Goal: Transaction & Acquisition: Purchase product/service

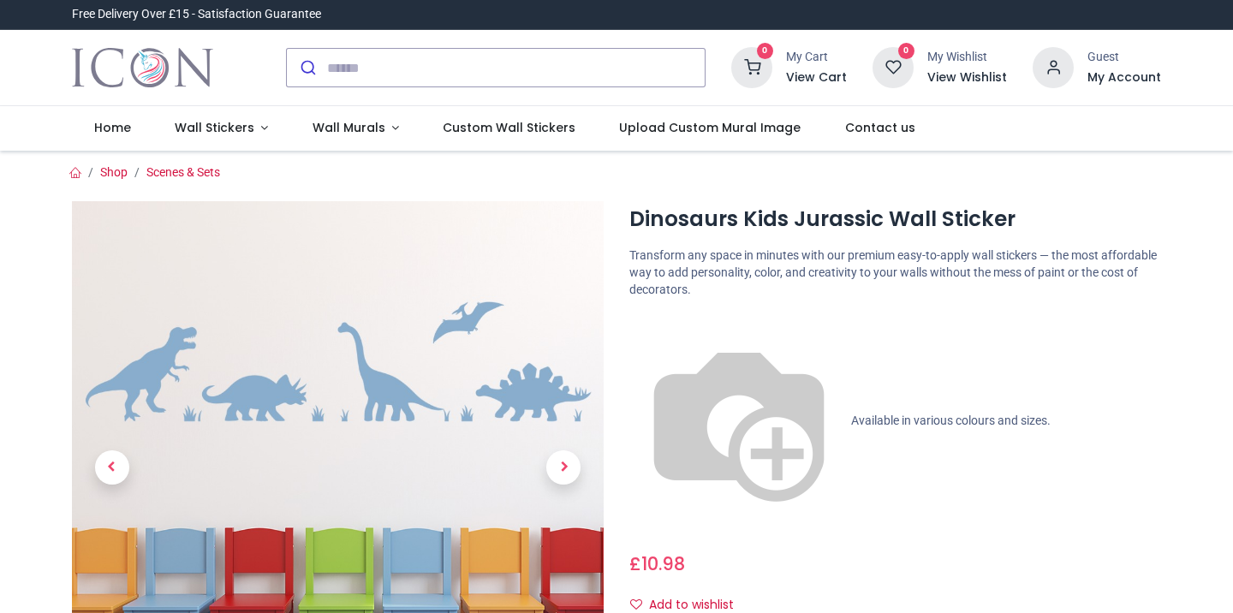
scroll to position [271, 0]
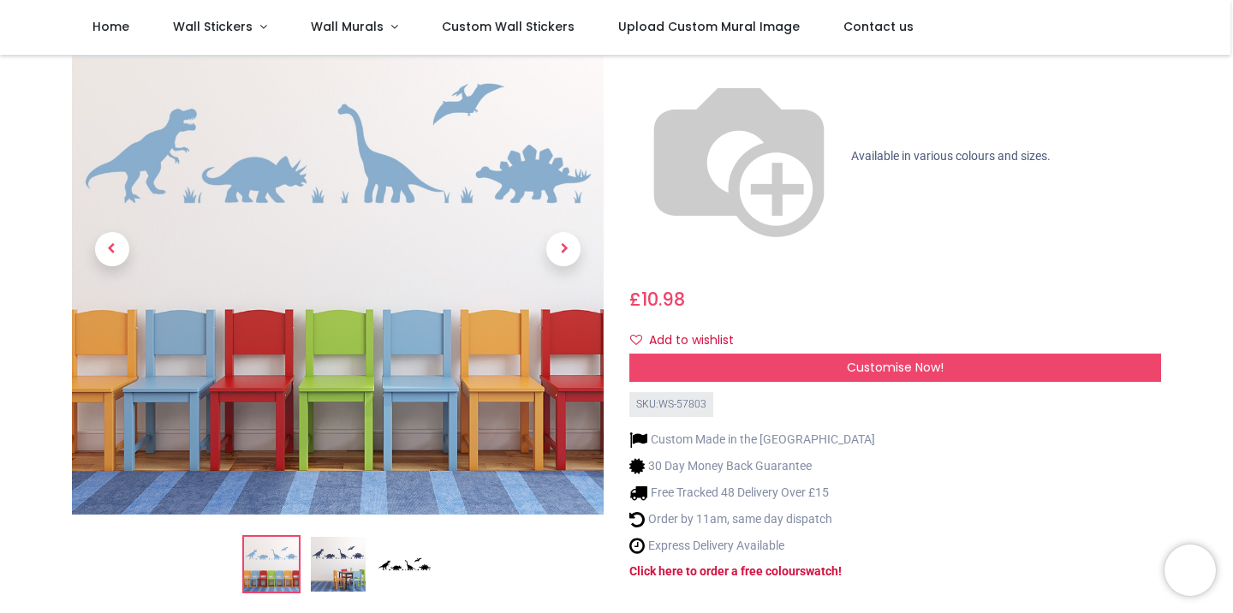
scroll to position [218, 0]
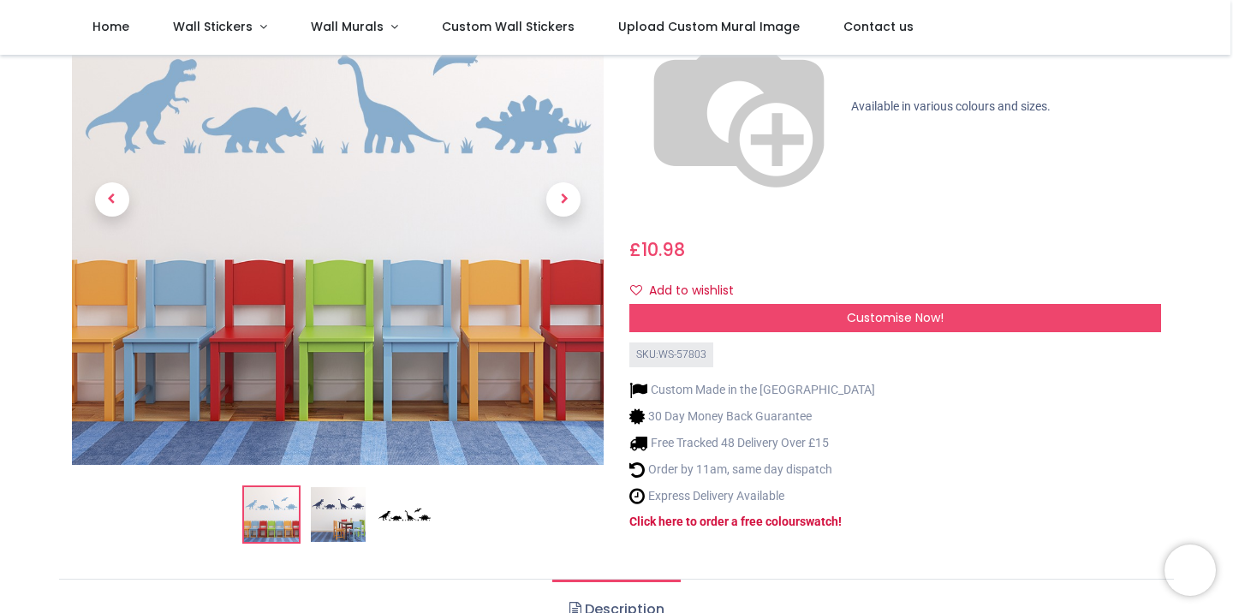
click at [336, 488] on img at bounding box center [338, 515] width 55 height 55
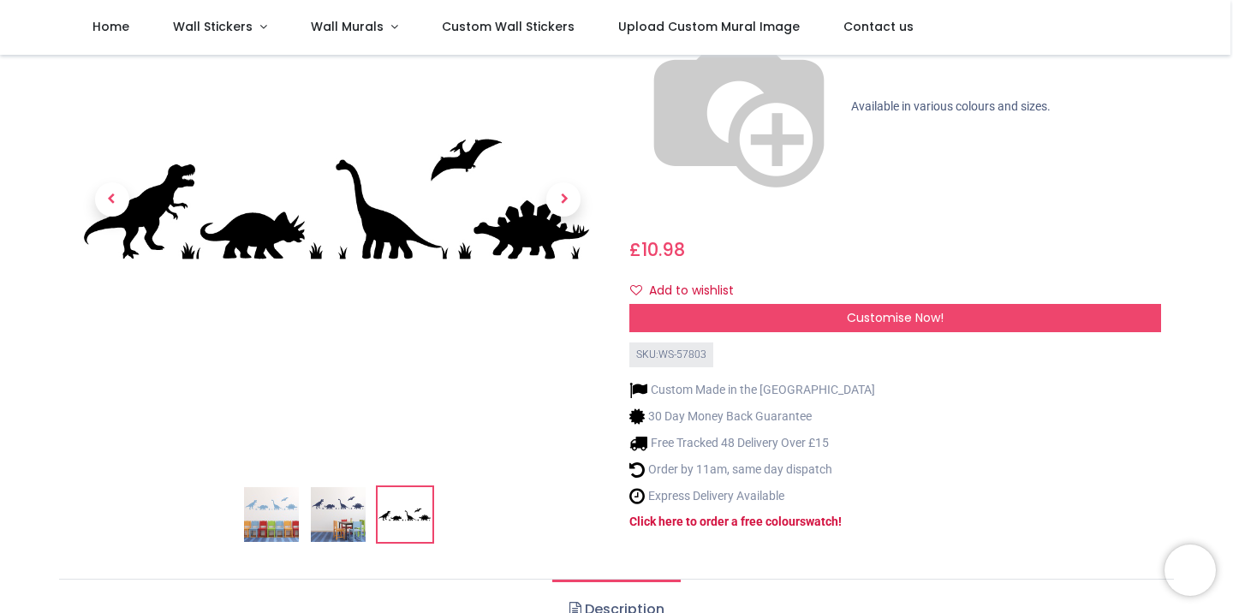
click at [277, 488] on img at bounding box center [271, 515] width 55 height 55
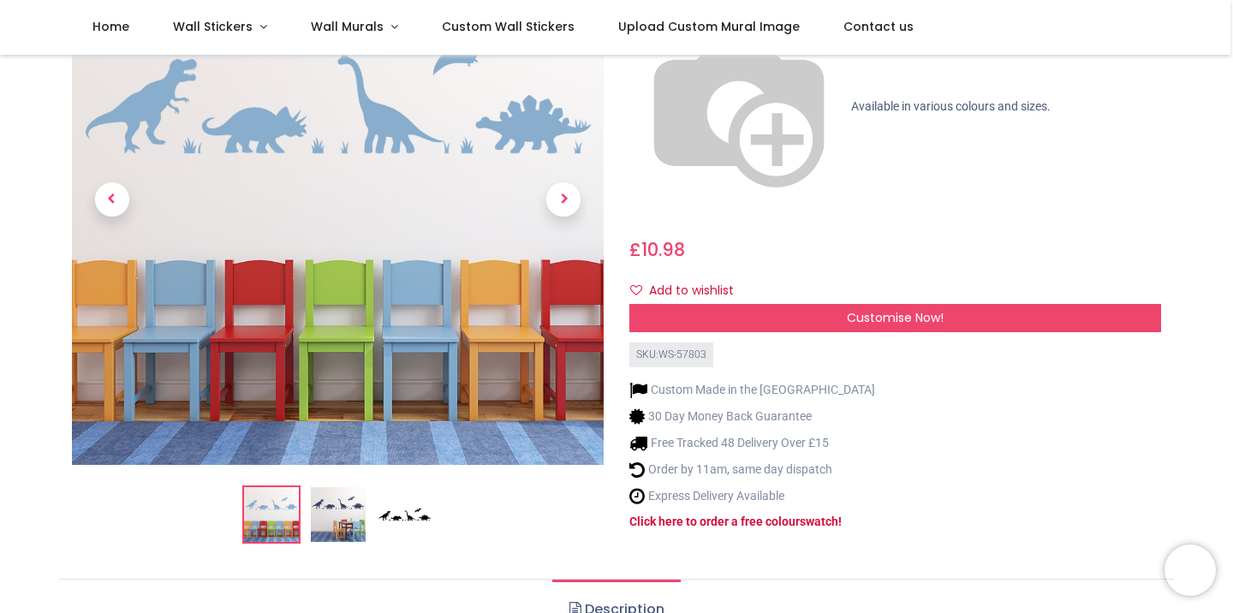
click at [404, 488] on img at bounding box center [405, 515] width 55 height 55
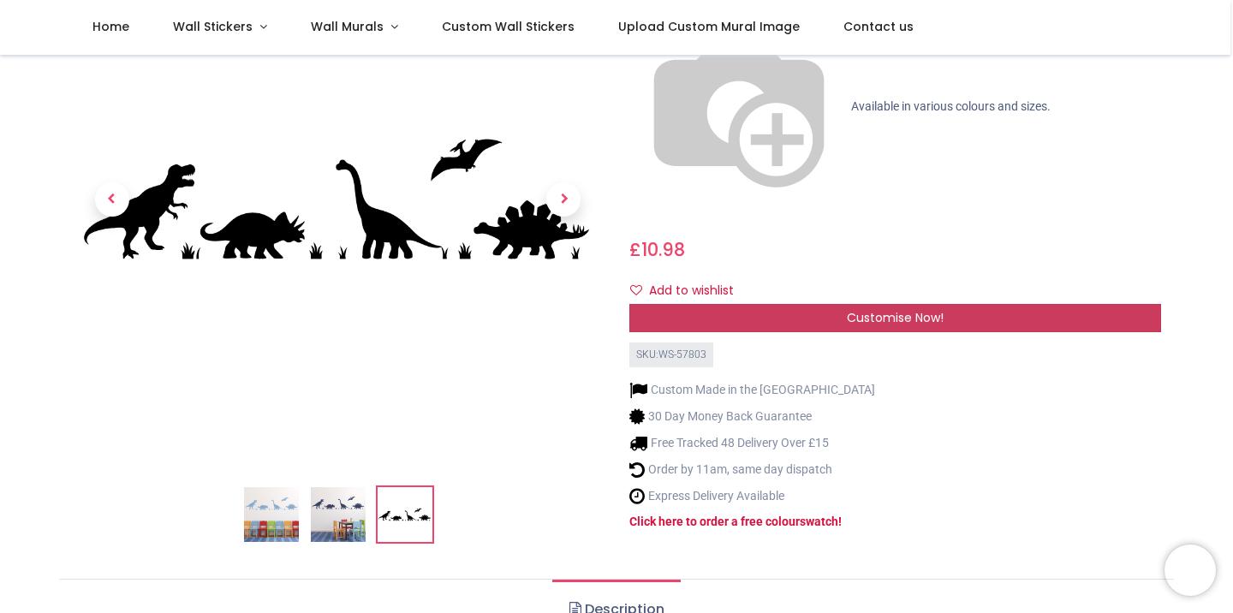
click at [847, 309] on span "Customise Now!" at bounding box center [895, 317] width 97 height 17
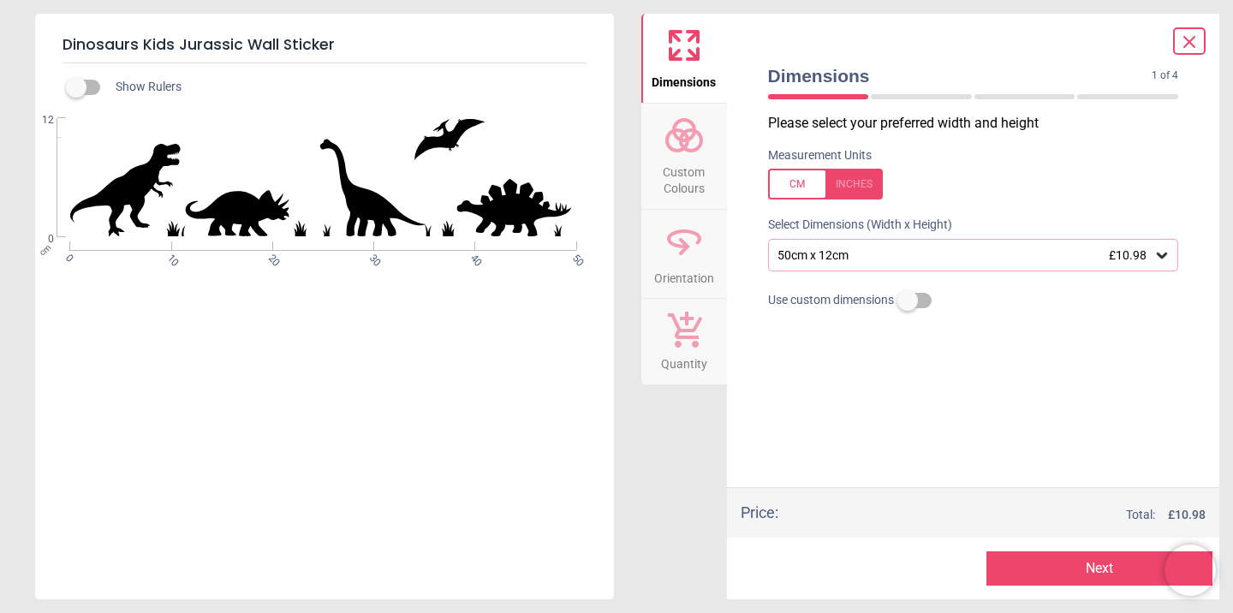
click at [681, 156] on span "Custom Colours" at bounding box center [684, 177] width 82 height 42
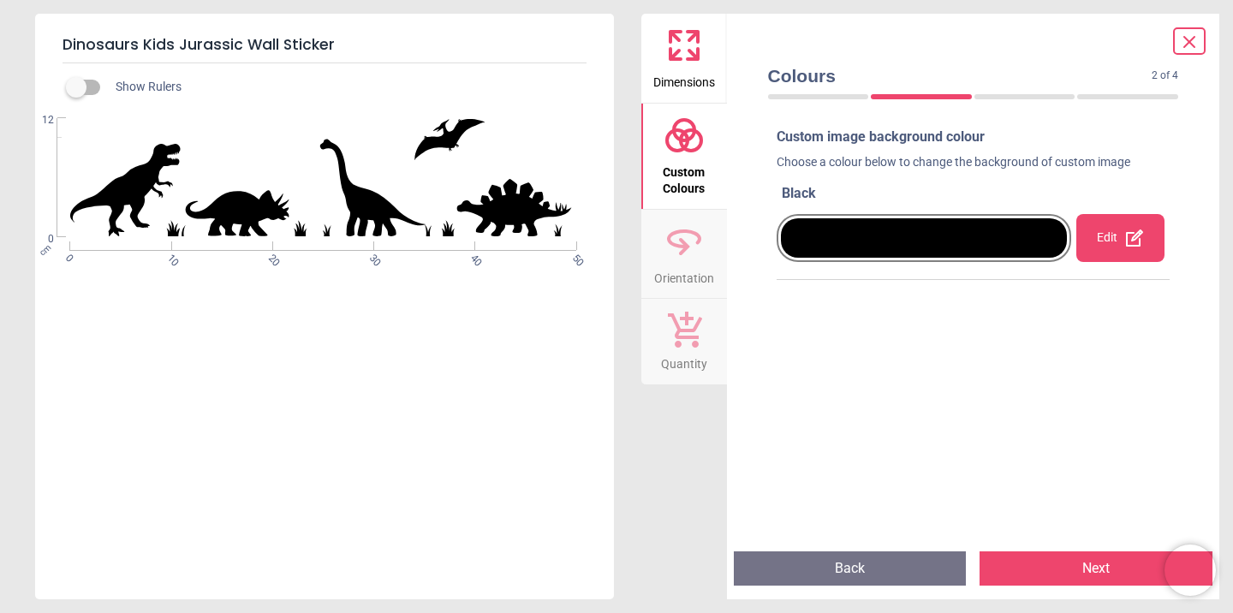
click at [1113, 244] on div "Edit" at bounding box center [1120, 238] width 88 height 48
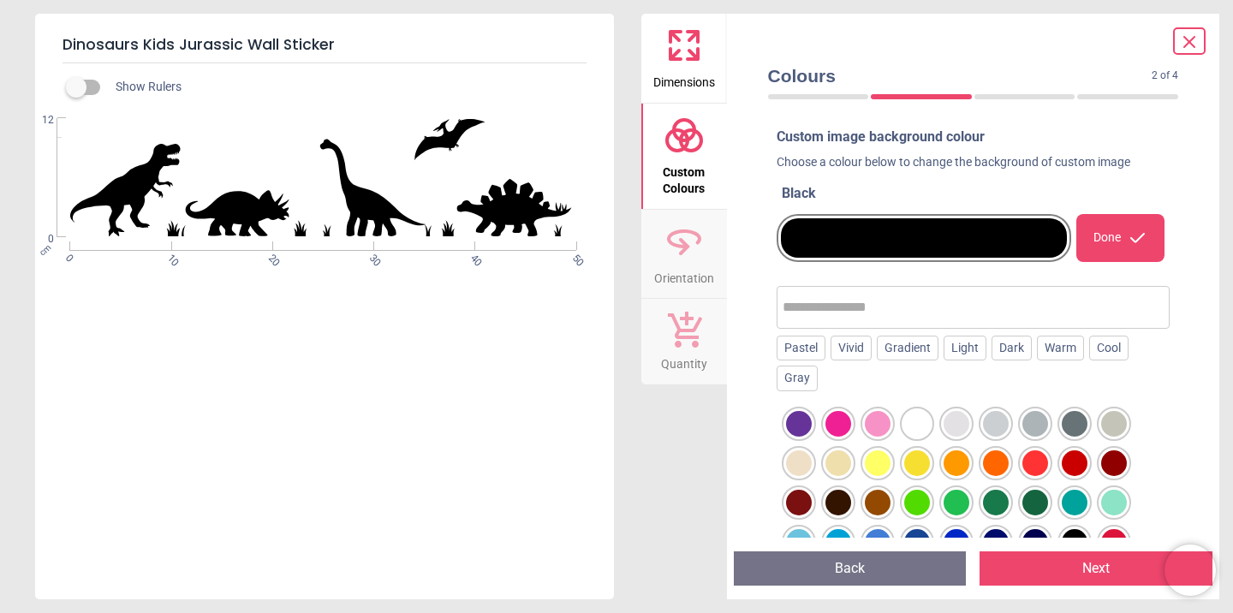
scroll to position [0, 0]
click at [812, 426] on div at bounding box center [799, 424] width 26 height 26
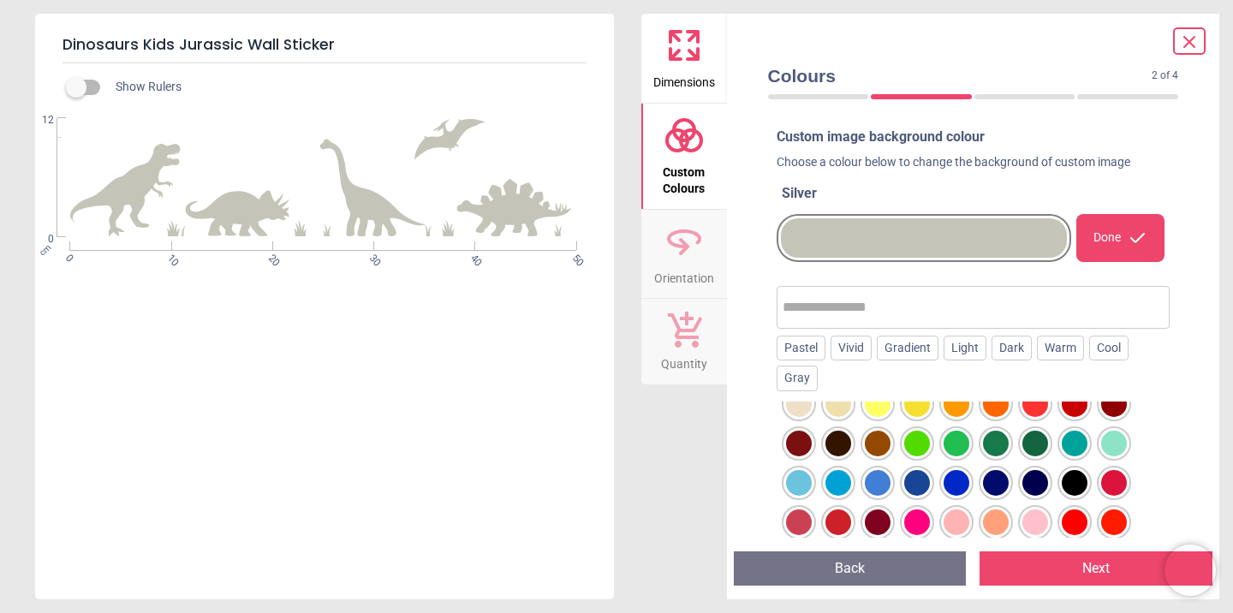
scroll to position [71, 0]
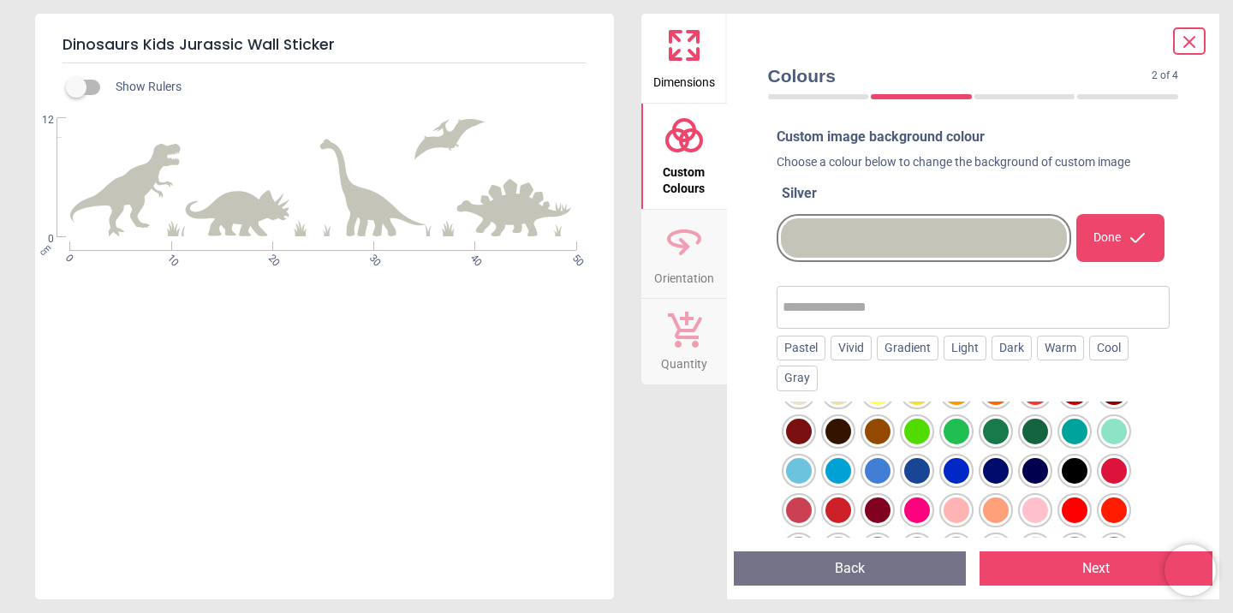
click at [812, 366] on div at bounding box center [799, 353] width 26 height 26
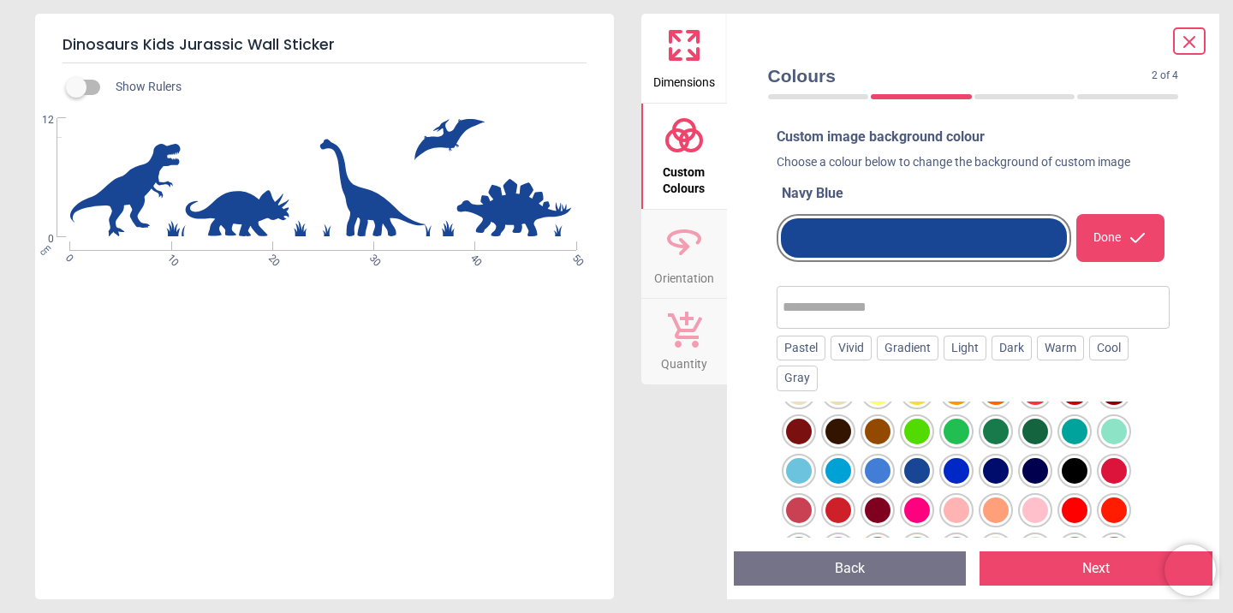
click at [812, 366] on div at bounding box center [799, 353] width 26 height 26
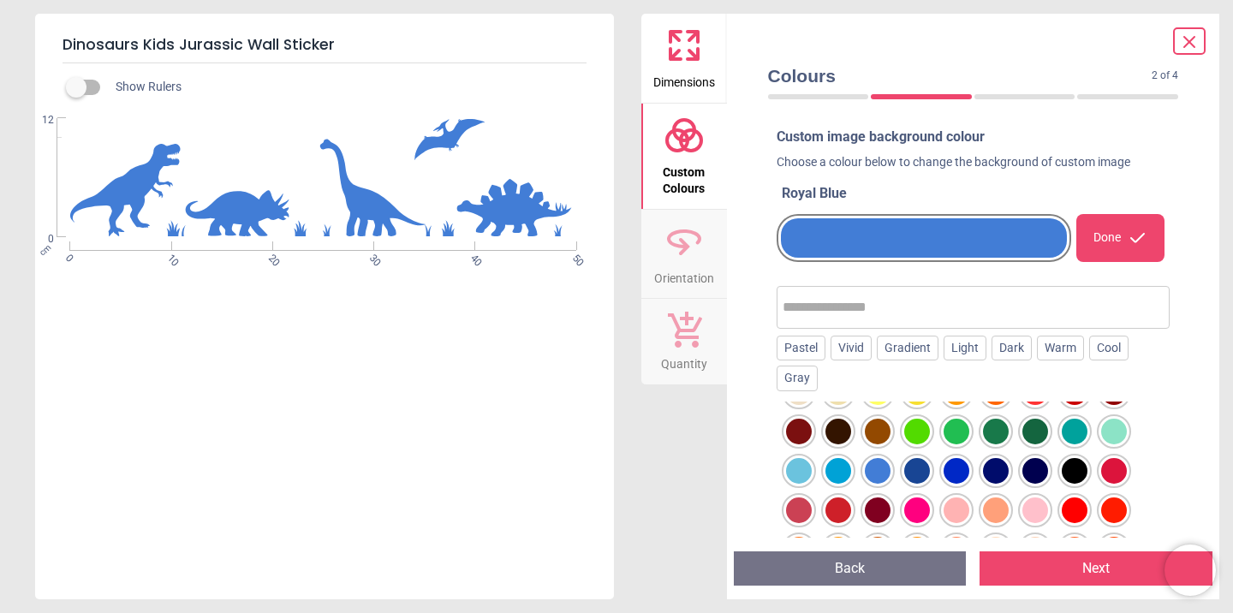
click at [683, 49] on icon at bounding box center [684, 45] width 41 height 41
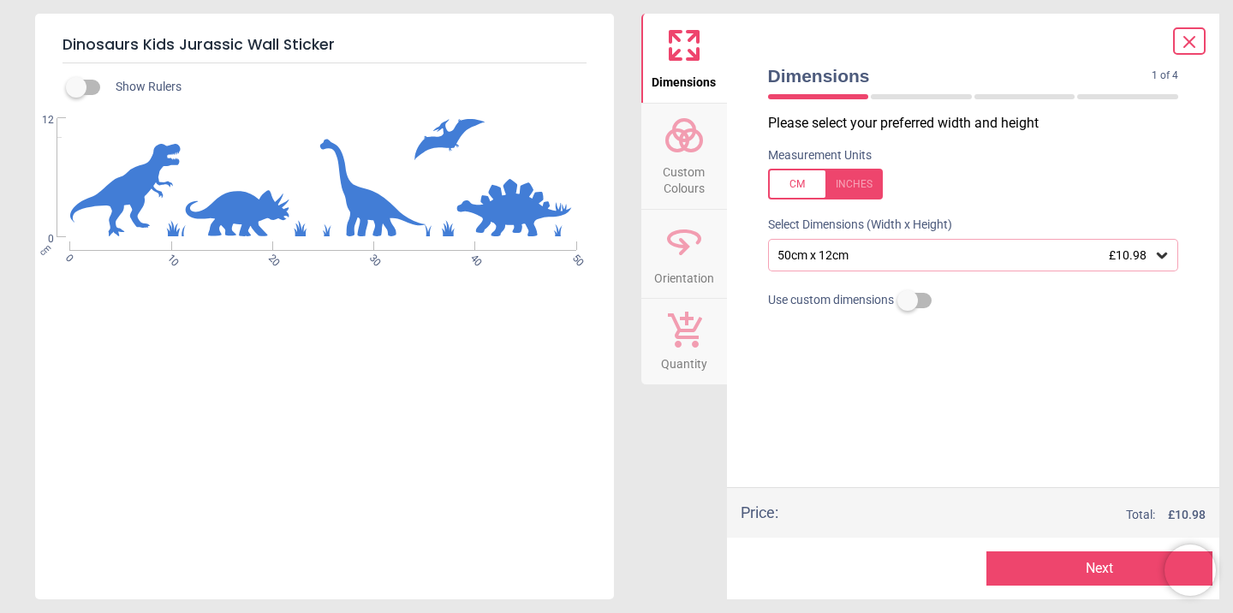
click at [1163, 253] on icon at bounding box center [1161, 255] width 17 height 17
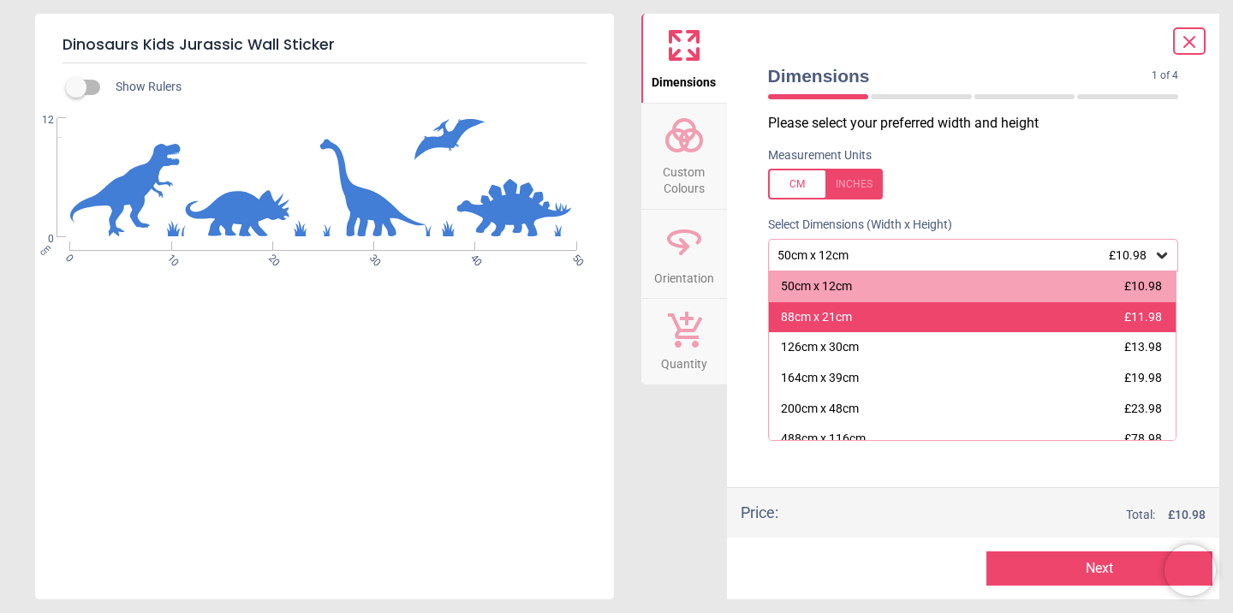
click at [1150, 316] on span "£11.98" at bounding box center [1143, 317] width 38 height 14
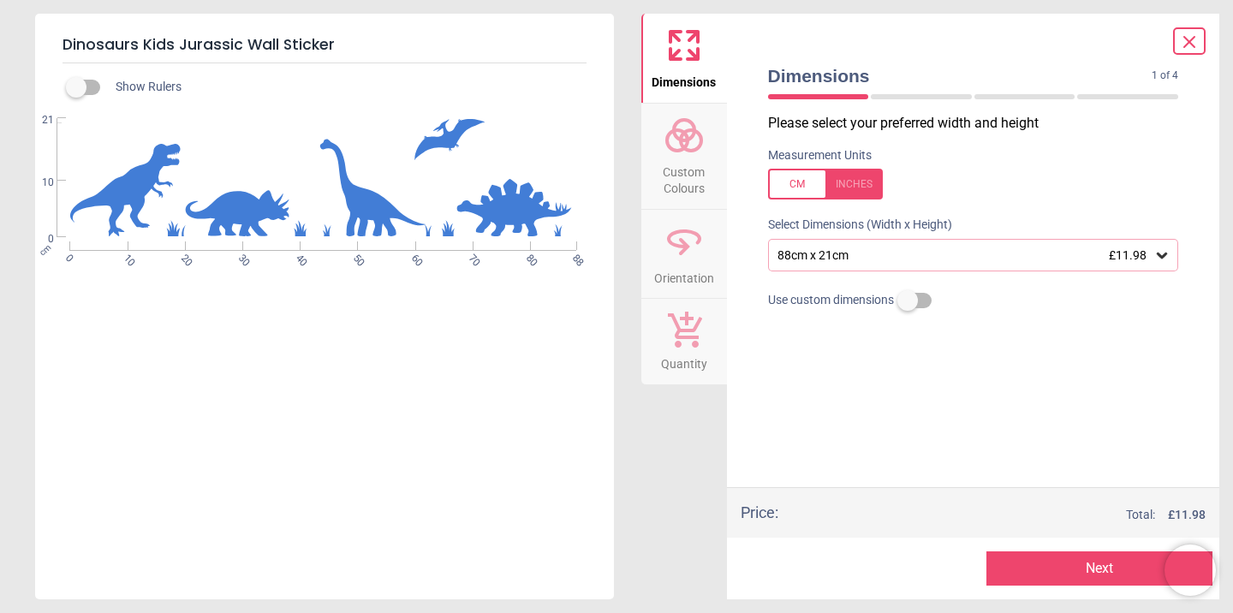
click at [695, 169] on span "Custom Colours" at bounding box center [684, 177] width 82 height 42
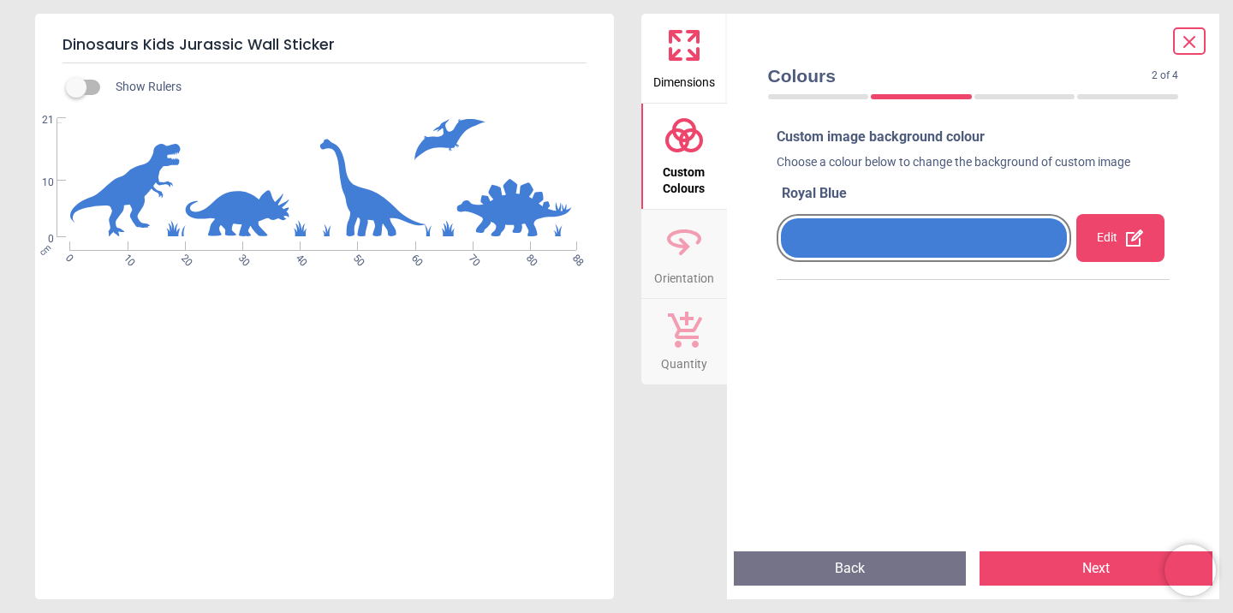
click at [1126, 239] on icon at bounding box center [1134, 237] width 17 height 17
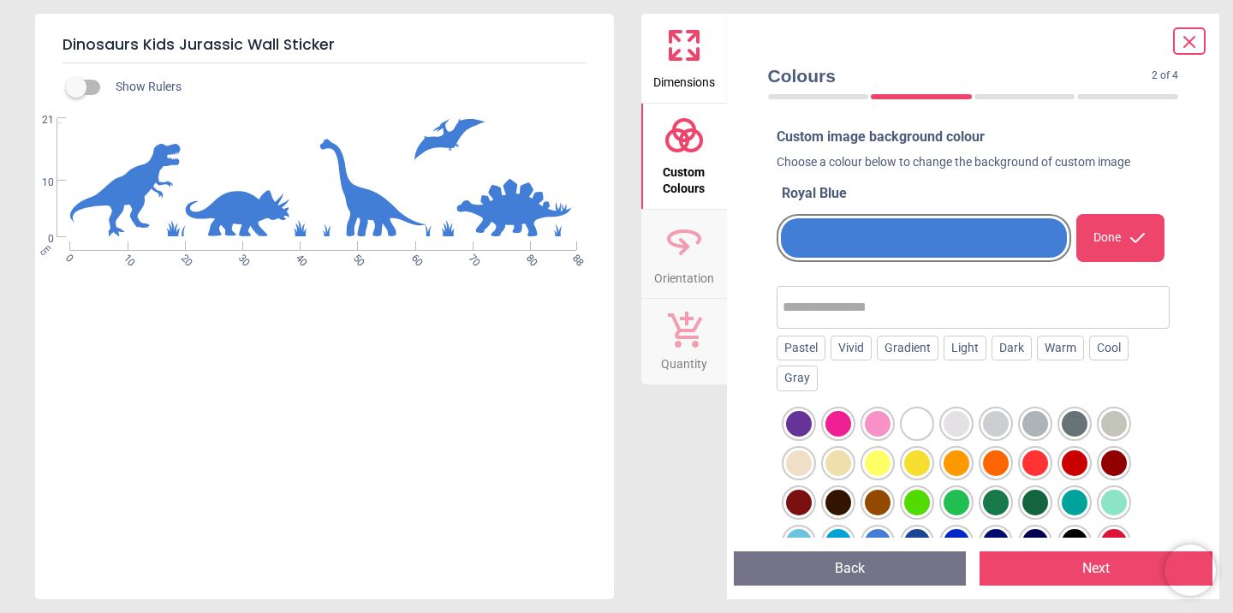
click at [812, 417] on div at bounding box center [799, 424] width 26 height 26
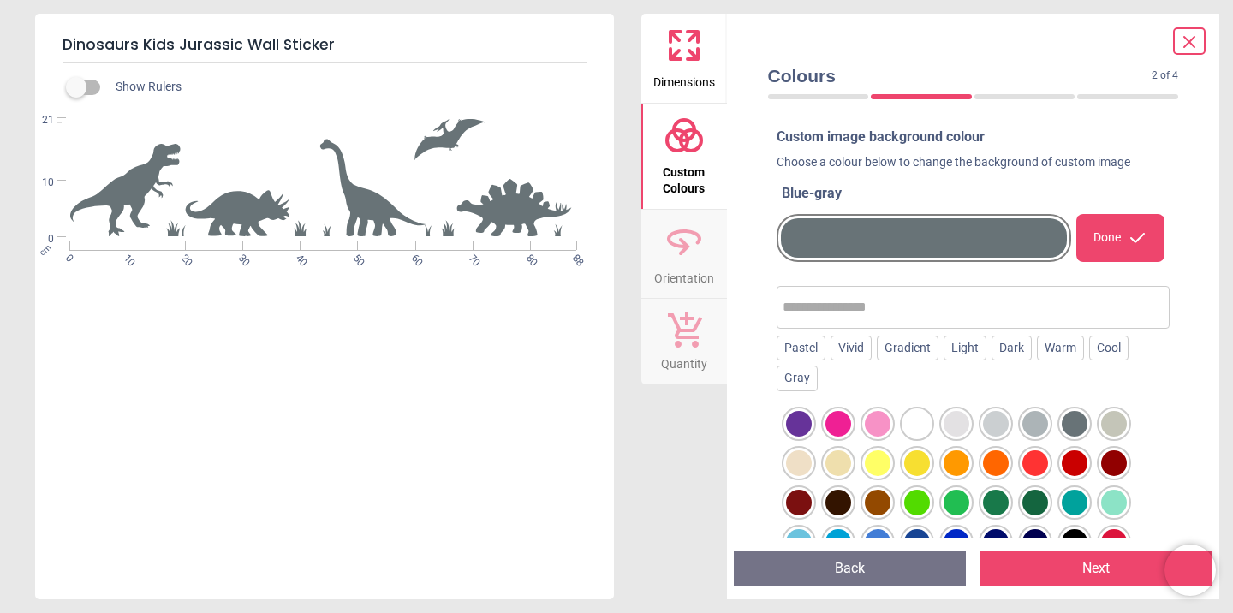
click at [812, 424] on div at bounding box center [799, 424] width 26 height 26
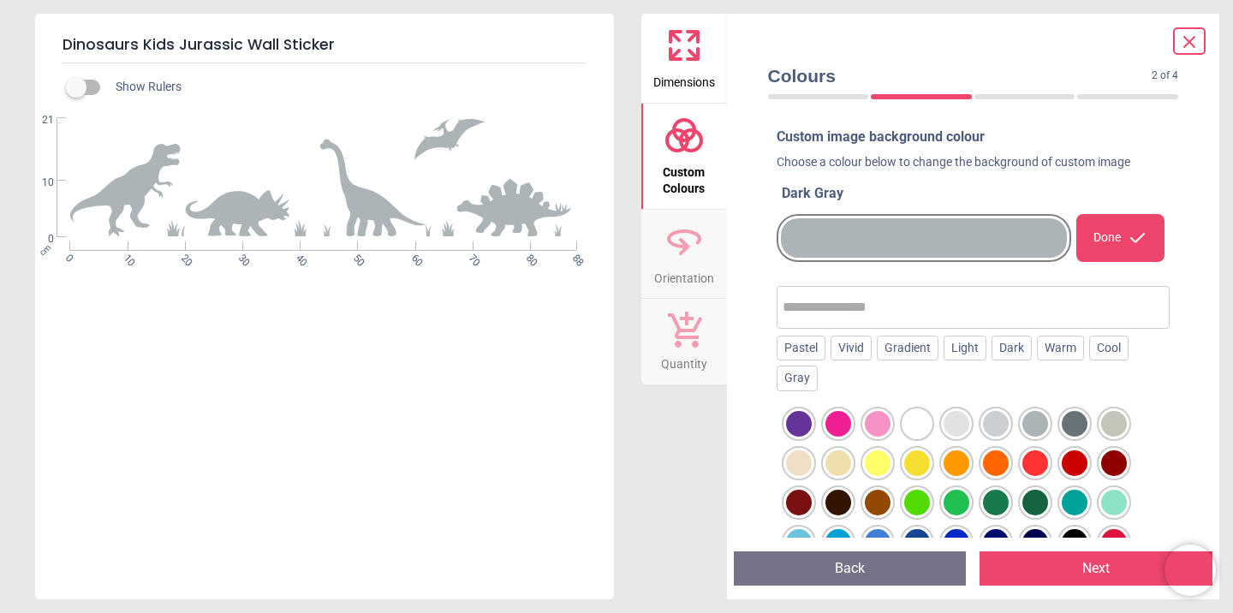
click at [812, 428] on div at bounding box center [799, 424] width 26 height 26
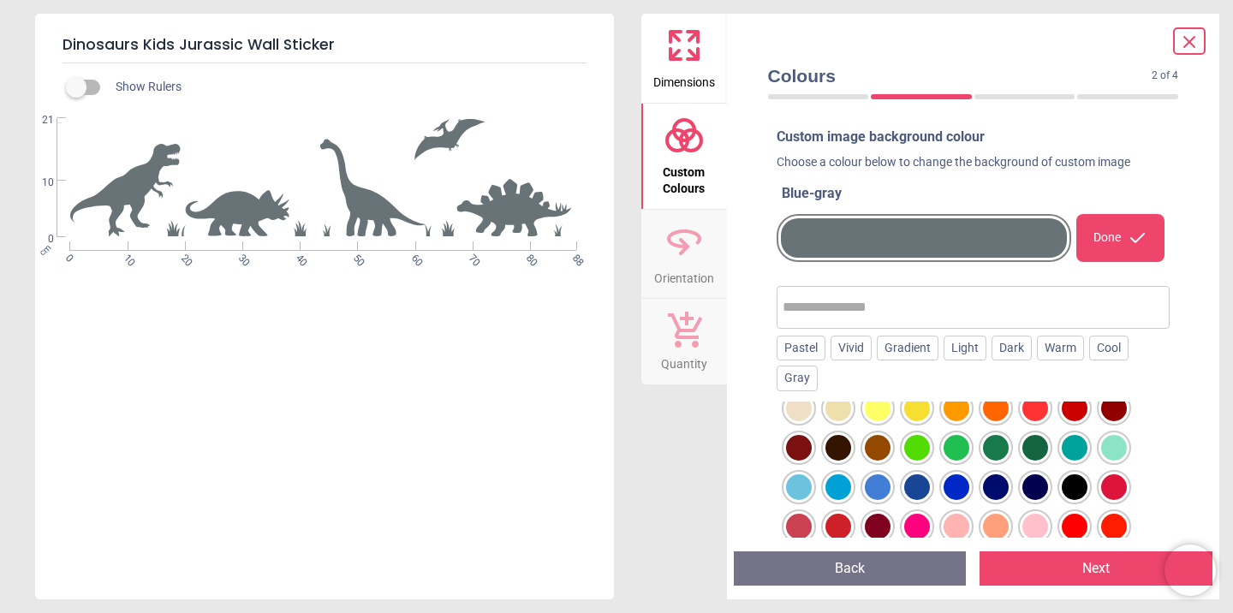
scroll to position [57, 0]
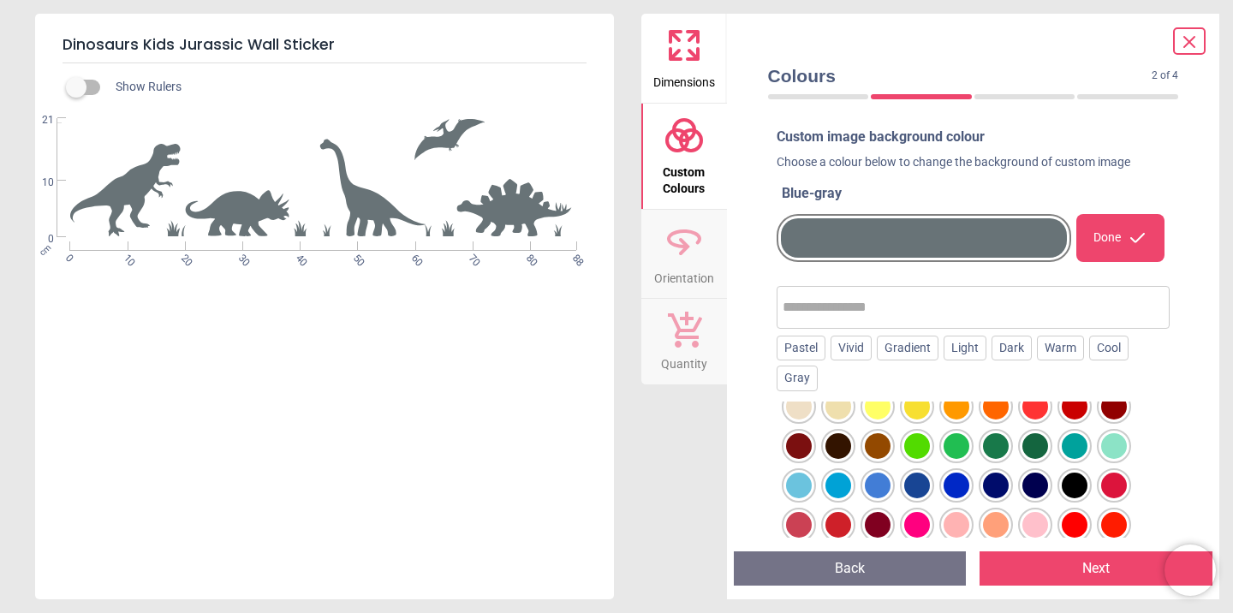
click at [812, 380] on div at bounding box center [799, 368] width 26 height 26
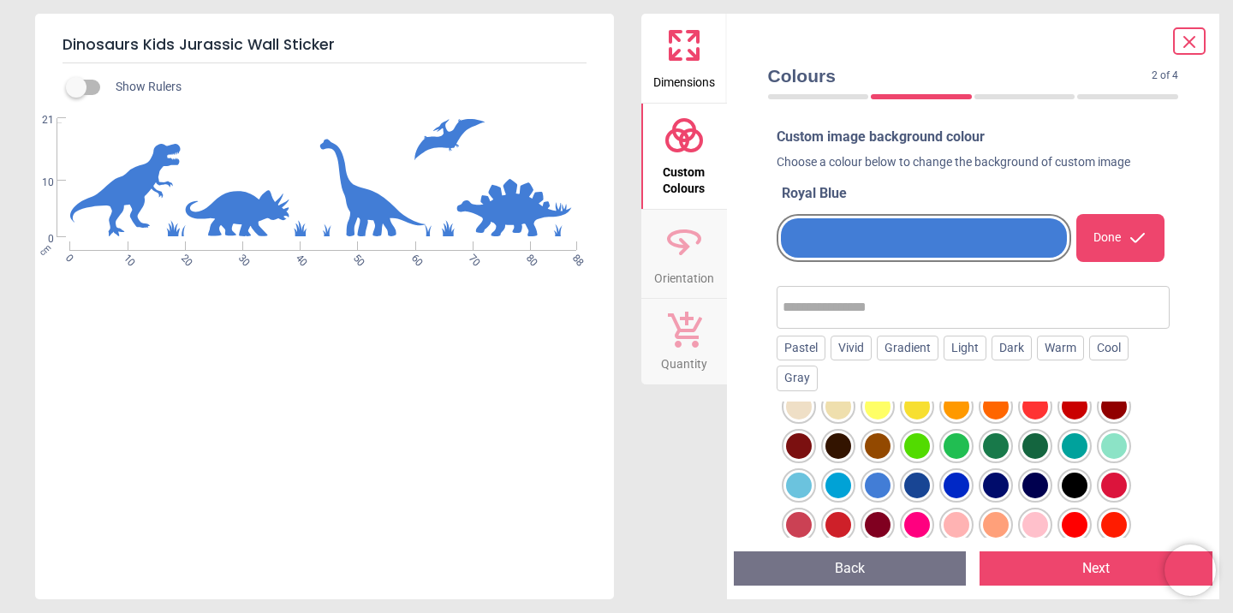
click at [812, 380] on div at bounding box center [799, 368] width 26 height 26
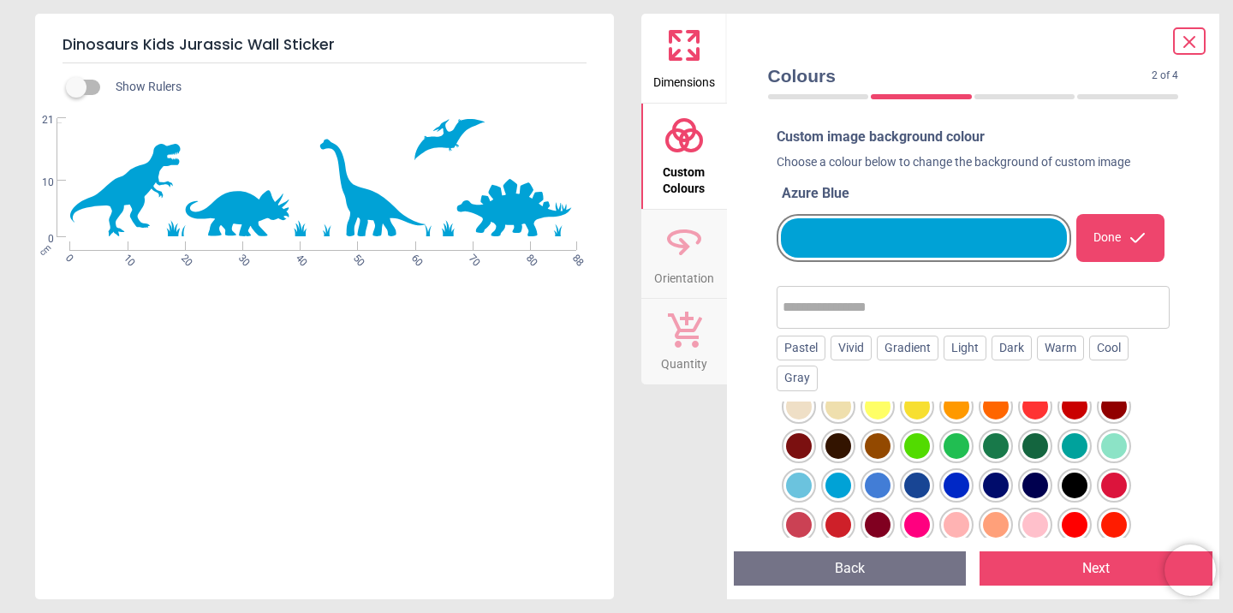
click at [812, 380] on div at bounding box center [799, 368] width 26 height 26
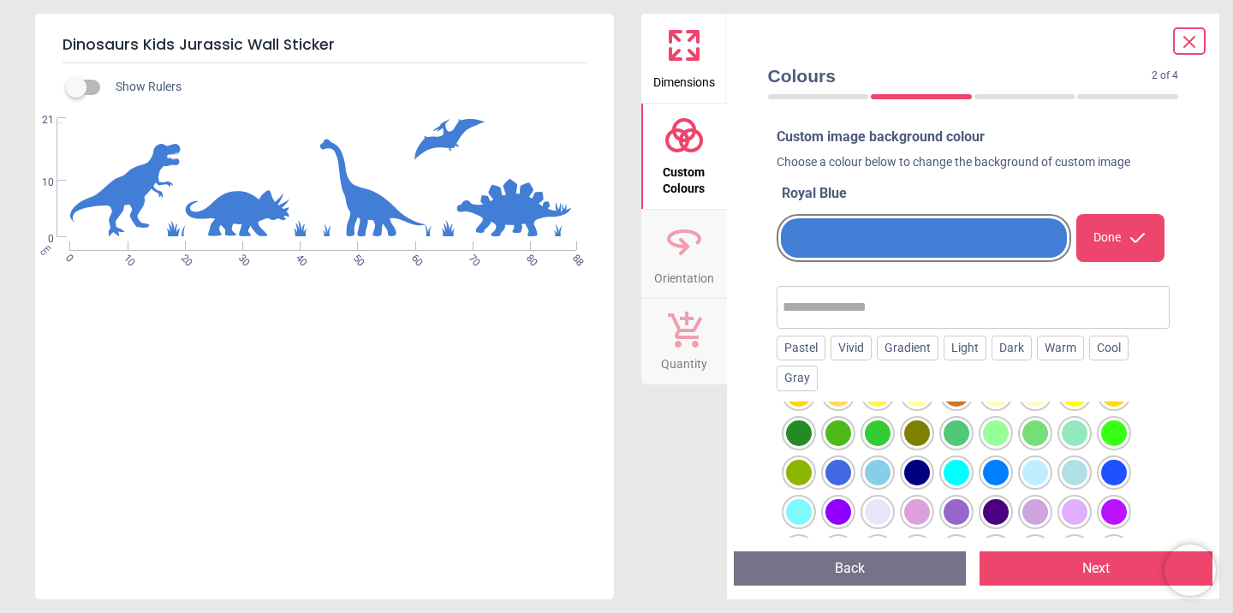
scroll to position [274, 0]
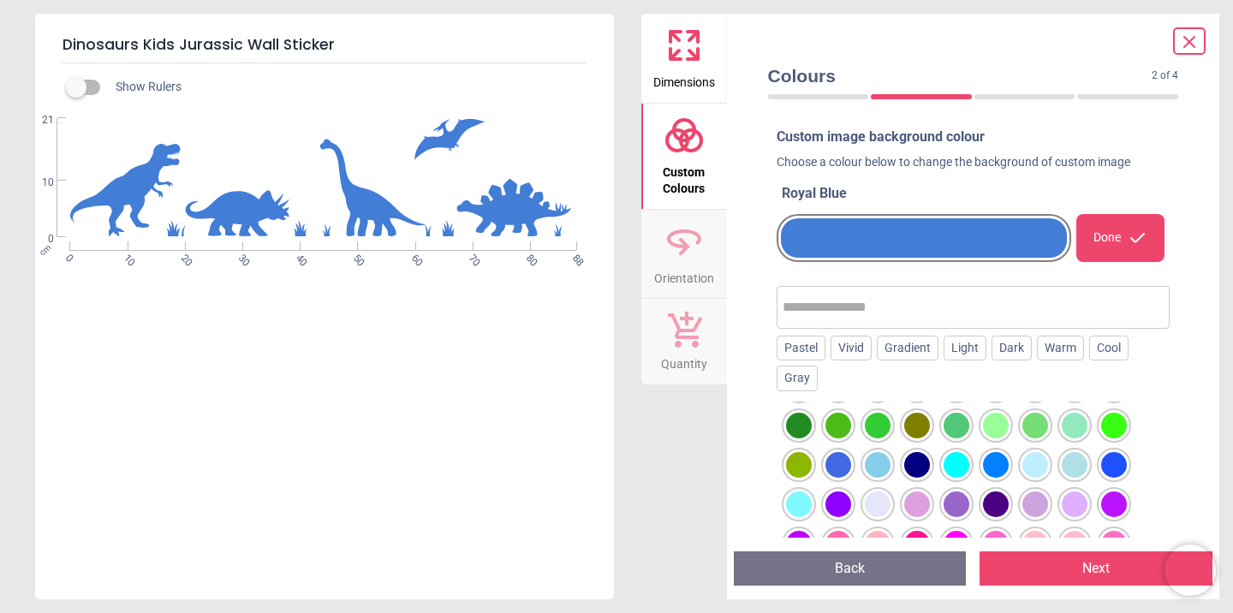
click at [812, 163] on div at bounding box center [799, 150] width 26 height 26
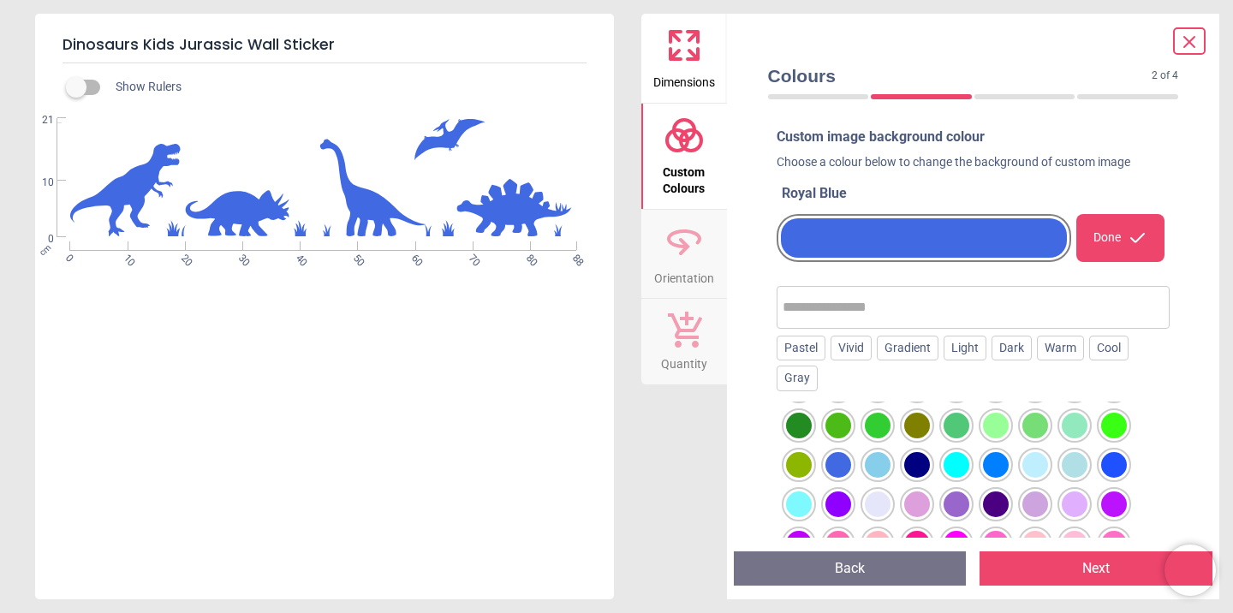
click at [812, 163] on div at bounding box center [799, 150] width 26 height 26
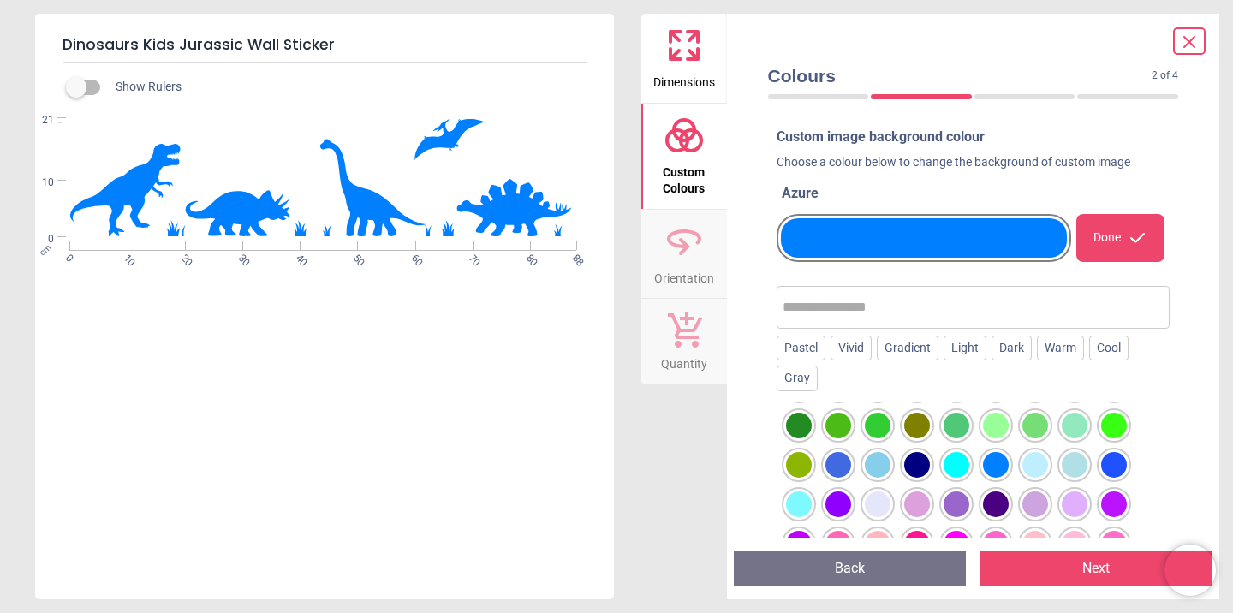
click at [812, 163] on div at bounding box center [799, 150] width 26 height 26
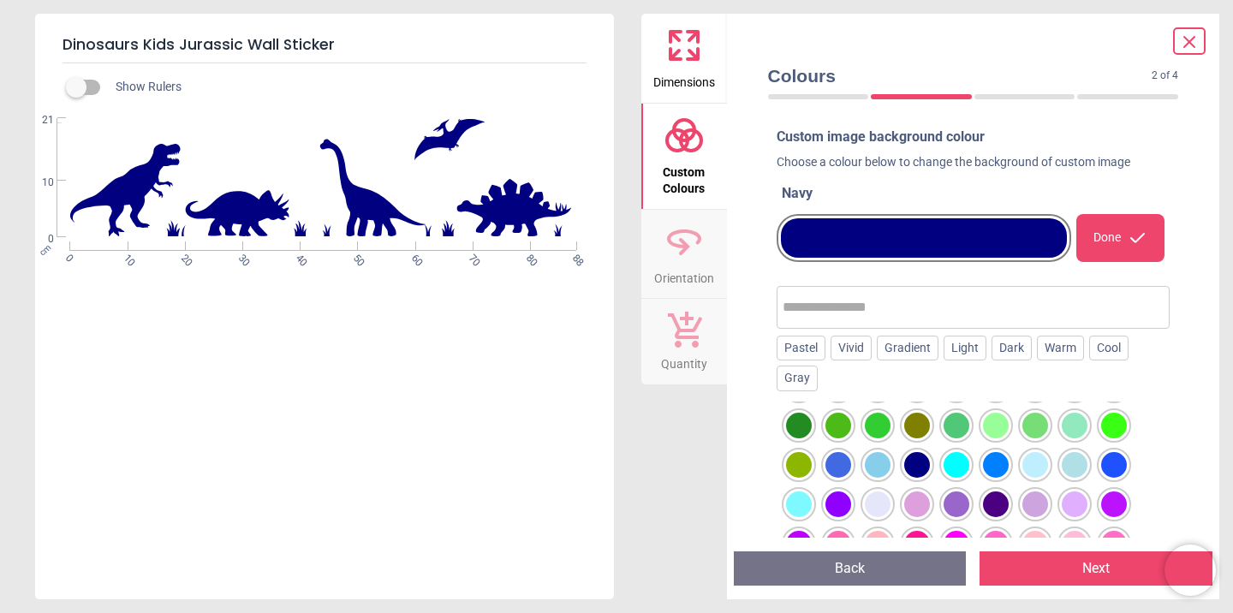
click at [812, 163] on div at bounding box center [799, 150] width 26 height 26
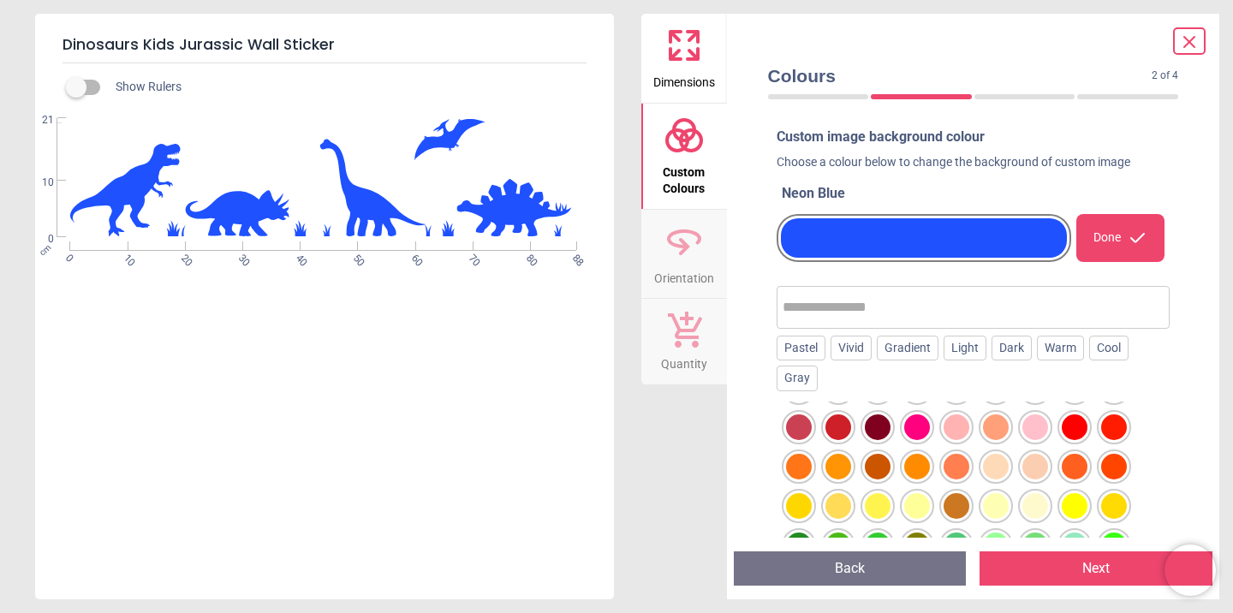
scroll to position [152, 0]
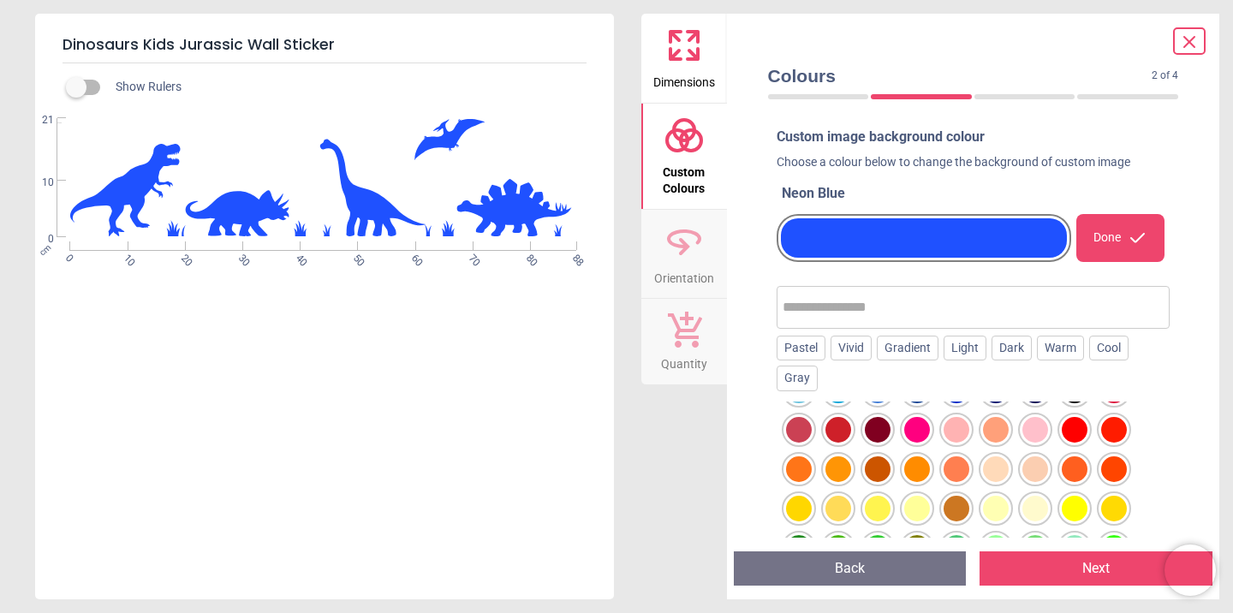
click at [812, 285] on div at bounding box center [799, 272] width 26 height 26
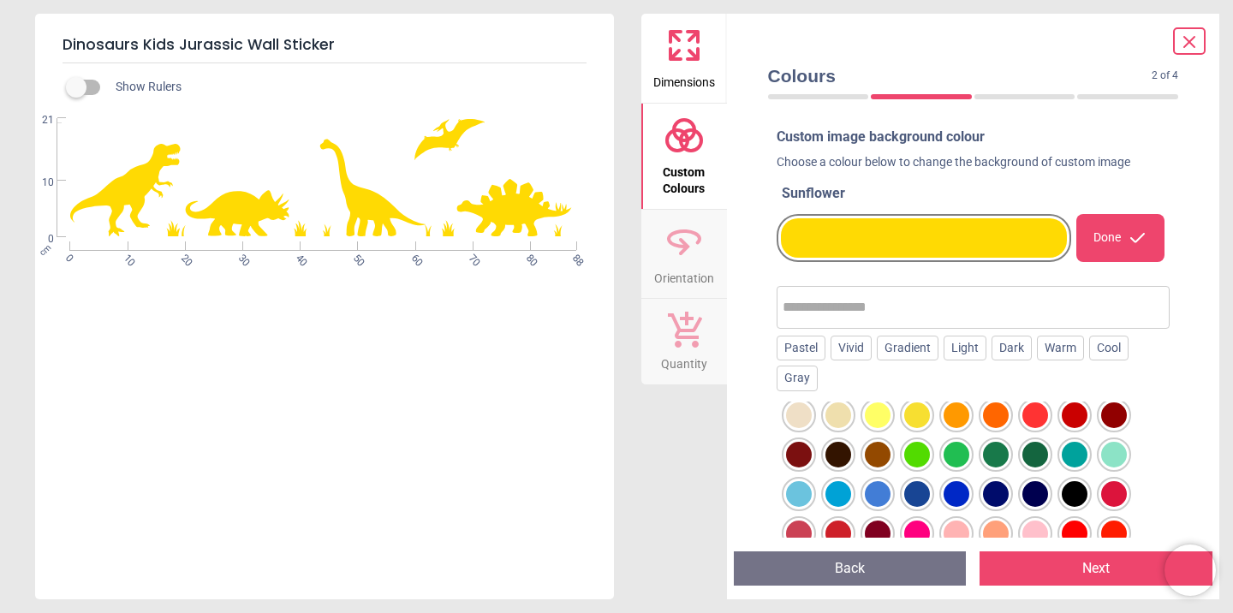
scroll to position [51, 0]
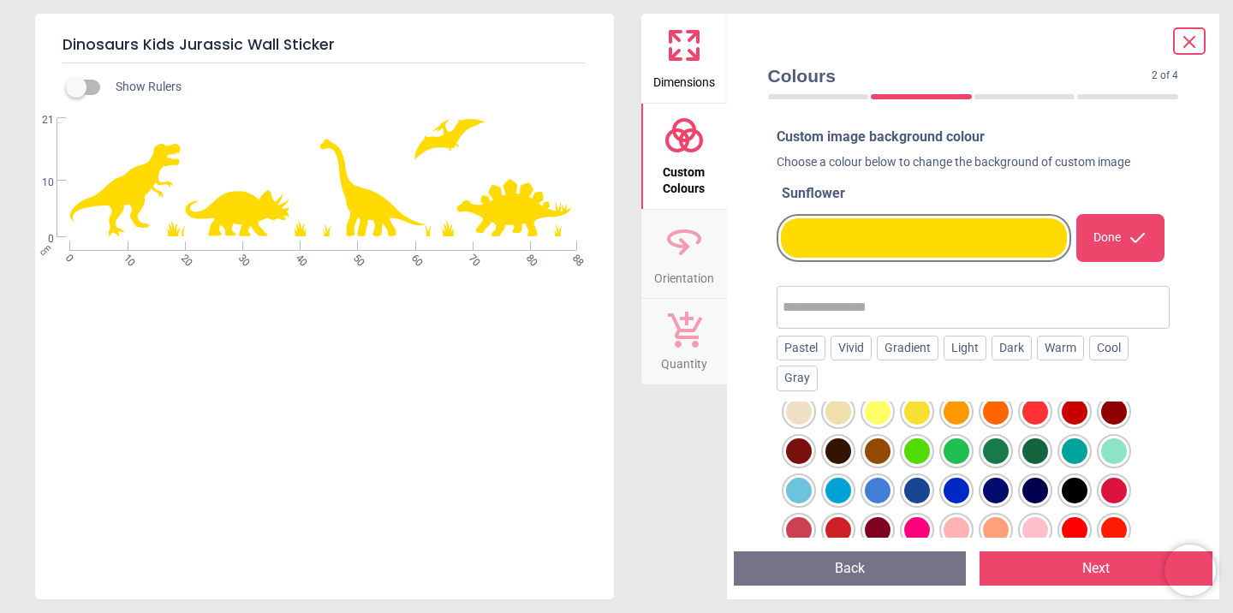
click at [812, 385] on div at bounding box center [799, 373] width 26 height 26
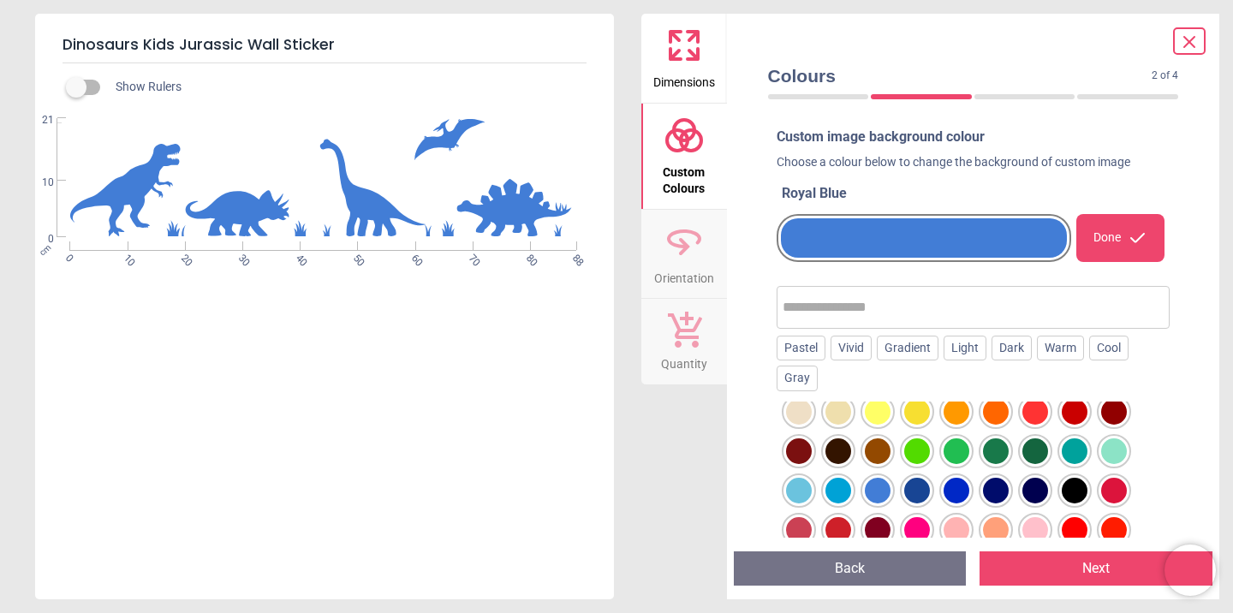
click at [800, 385] on div at bounding box center [799, 373] width 26 height 26
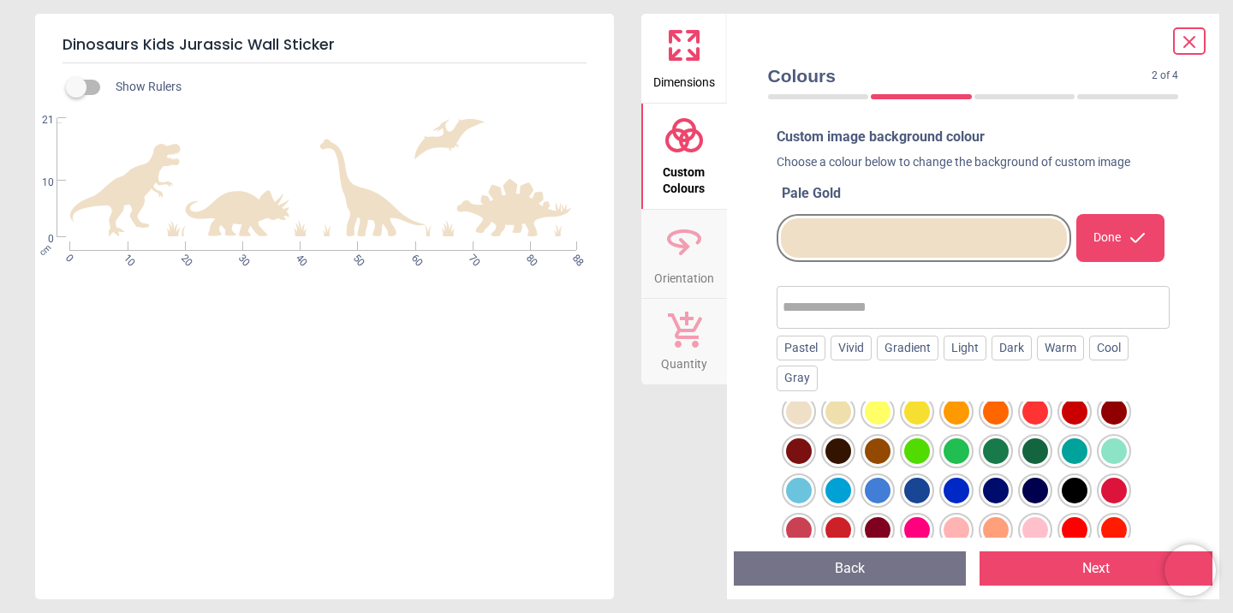
click at [812, 385] on div at bounding box center [799, 373] width 26 height 26
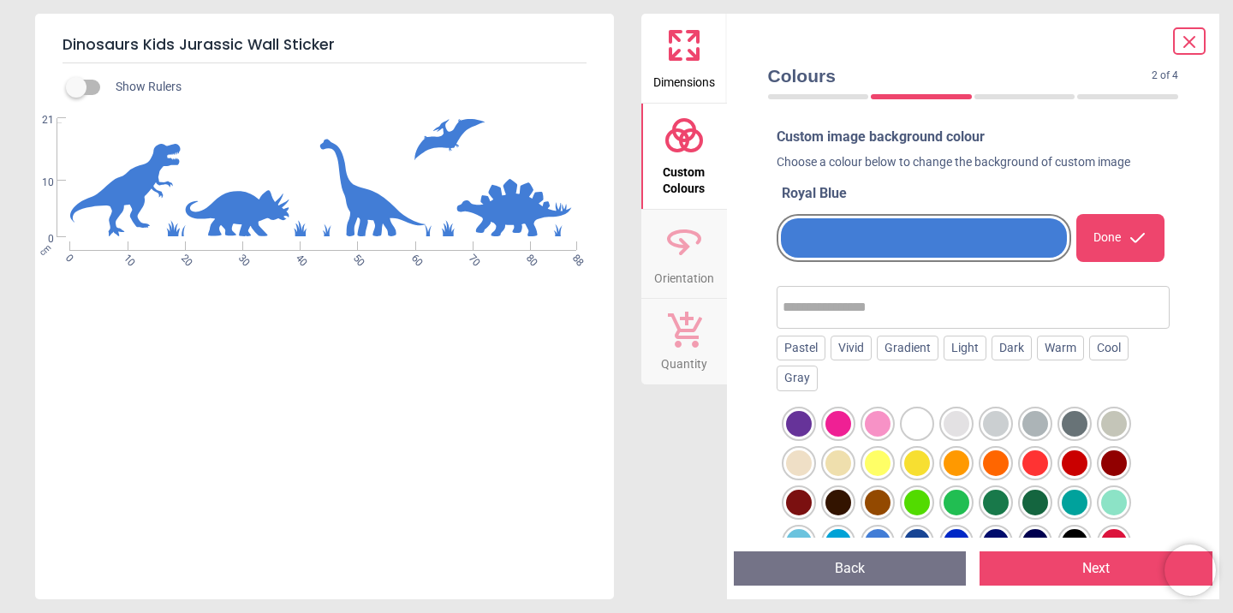
scroll to position [0, 0]
click at [812, 432] on div at bounding box center [799, 424] width 26 height 26
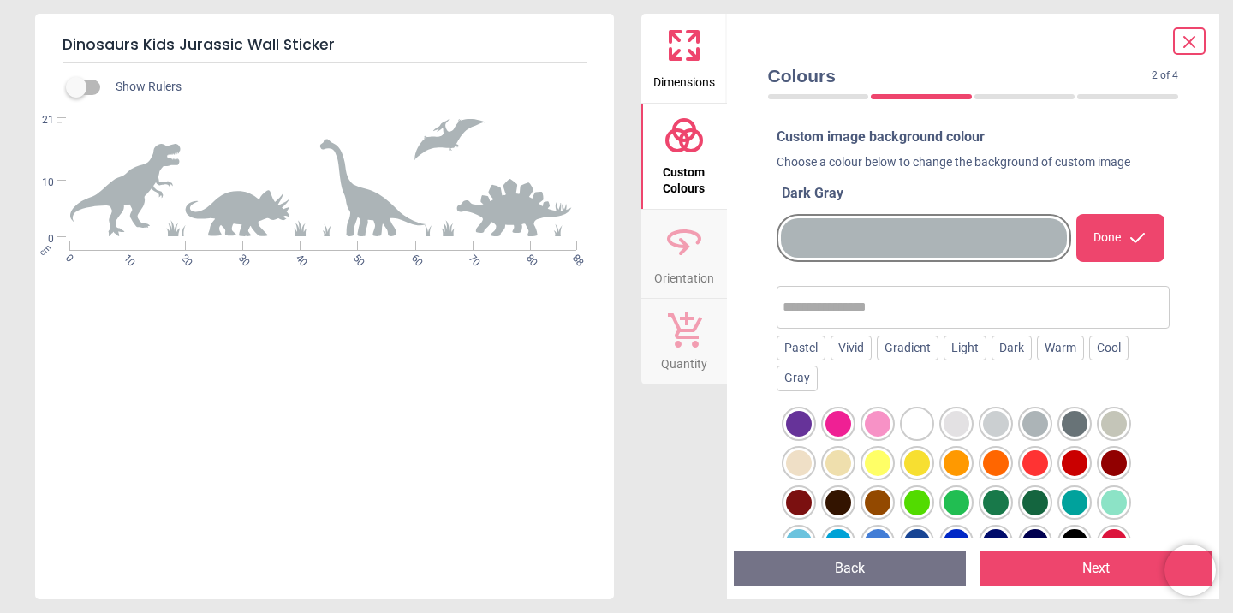
click at [812, 420] on div at bounding box center [799, 424] width 26 height 26
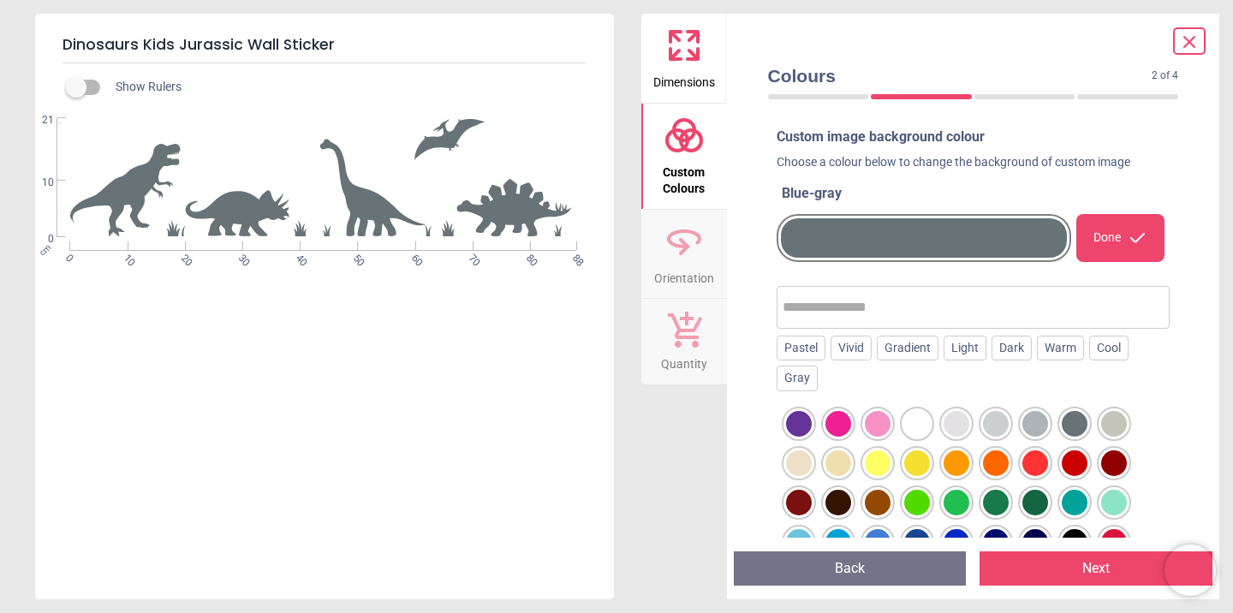
click at [812, 425] on div at bounding box center [799, 424] width 26 height 26
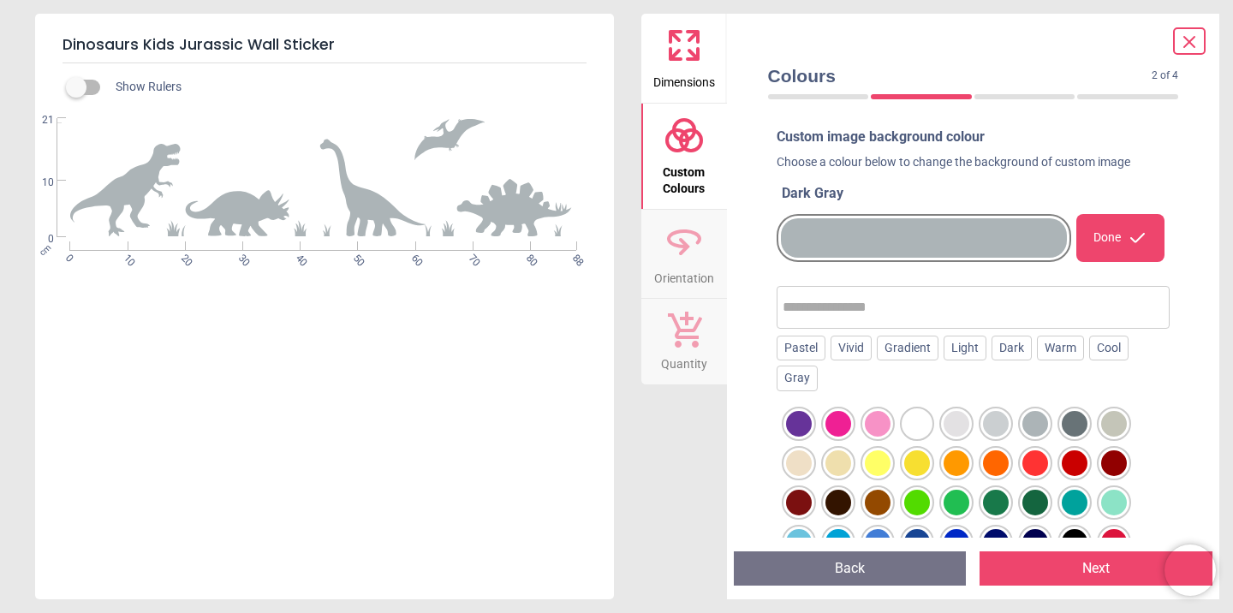
click at [681, 74] on span "Dimensions" at bounding box center [684, 79] width 62 height 26
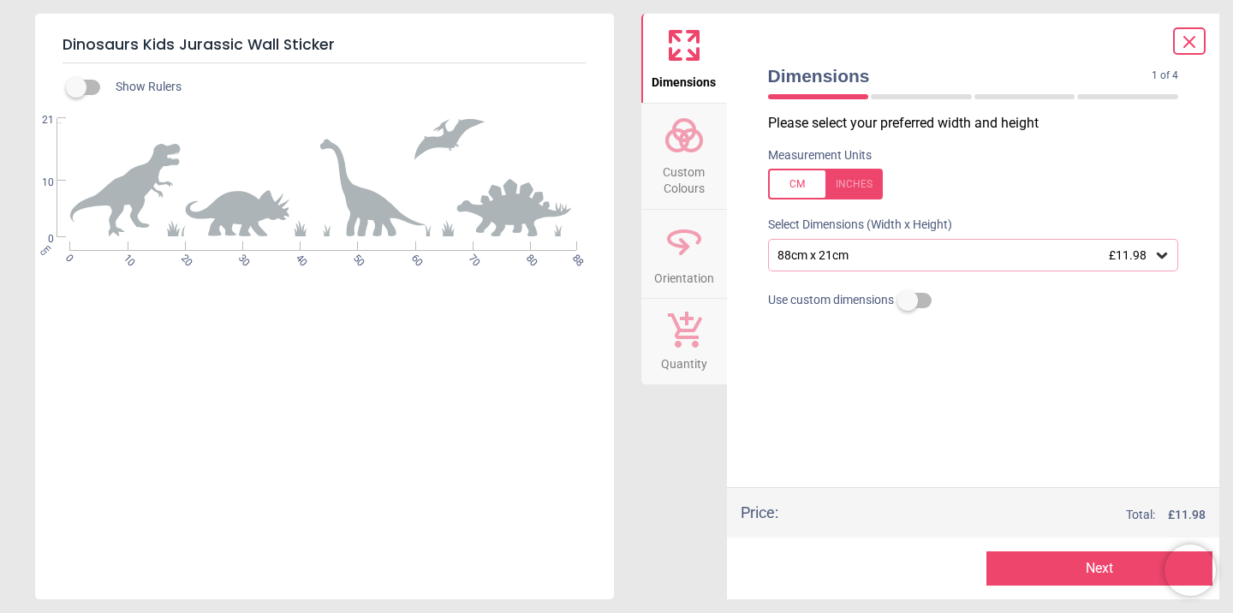
click at [887, 249] on div "88cm x 21cm £11.98" at bounding box center [965, 255] width 378 height 15
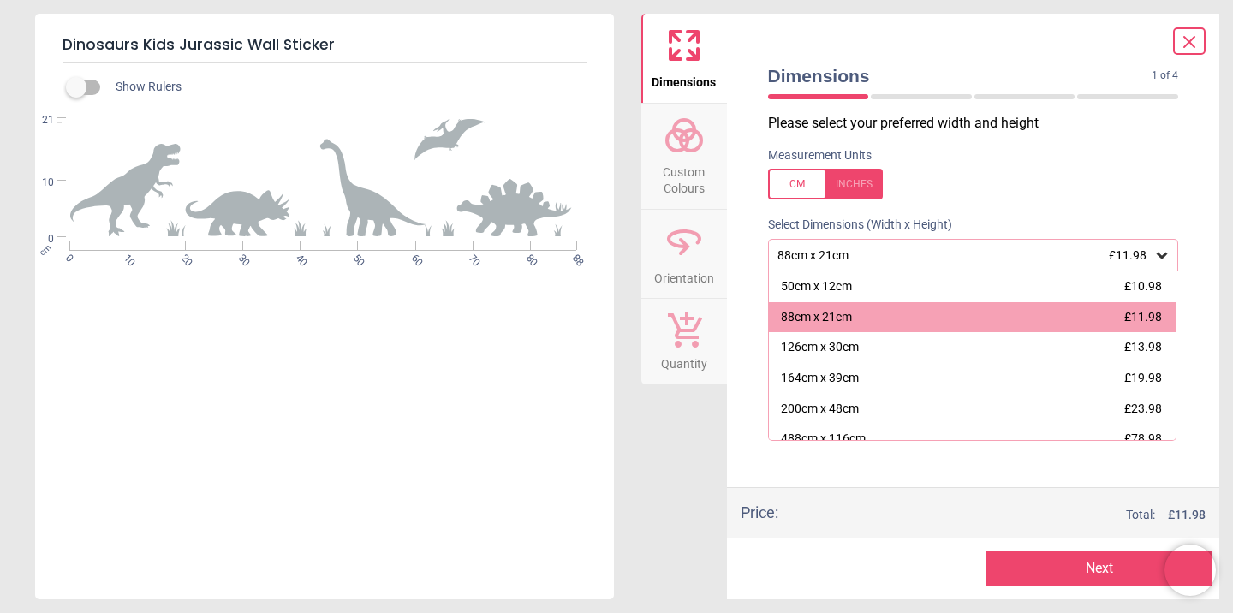
click at [1004, 189] on label at bounding box center [973, 184] width 411 height 31
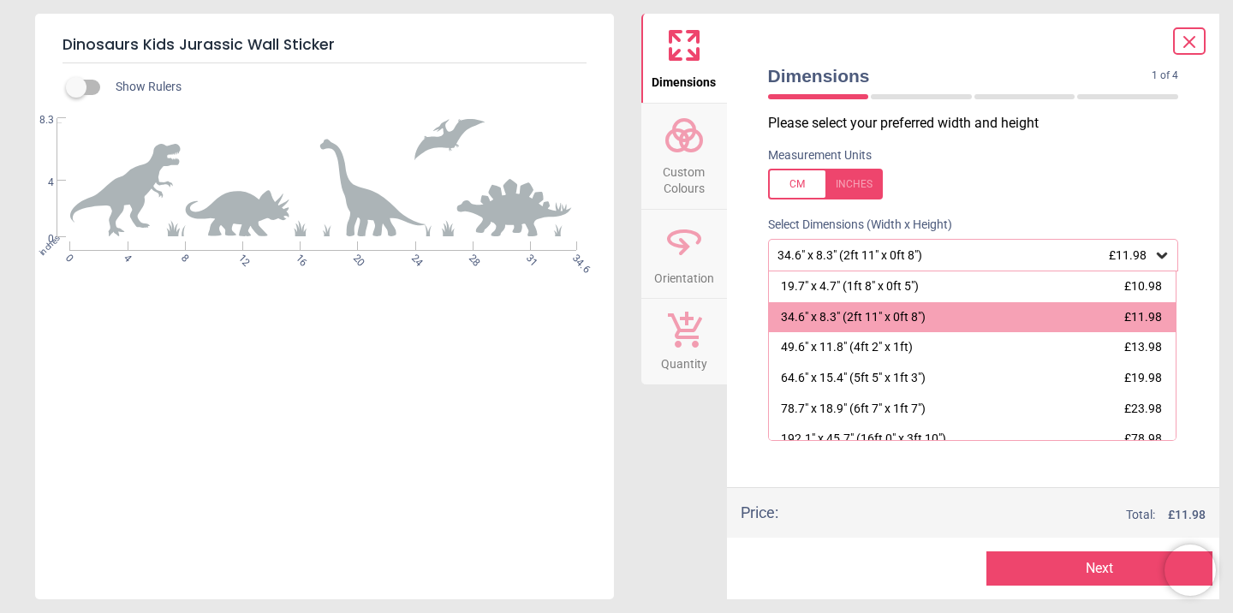
click at [820, 182] on div at bounding box center [825, 184] width 115 height 31
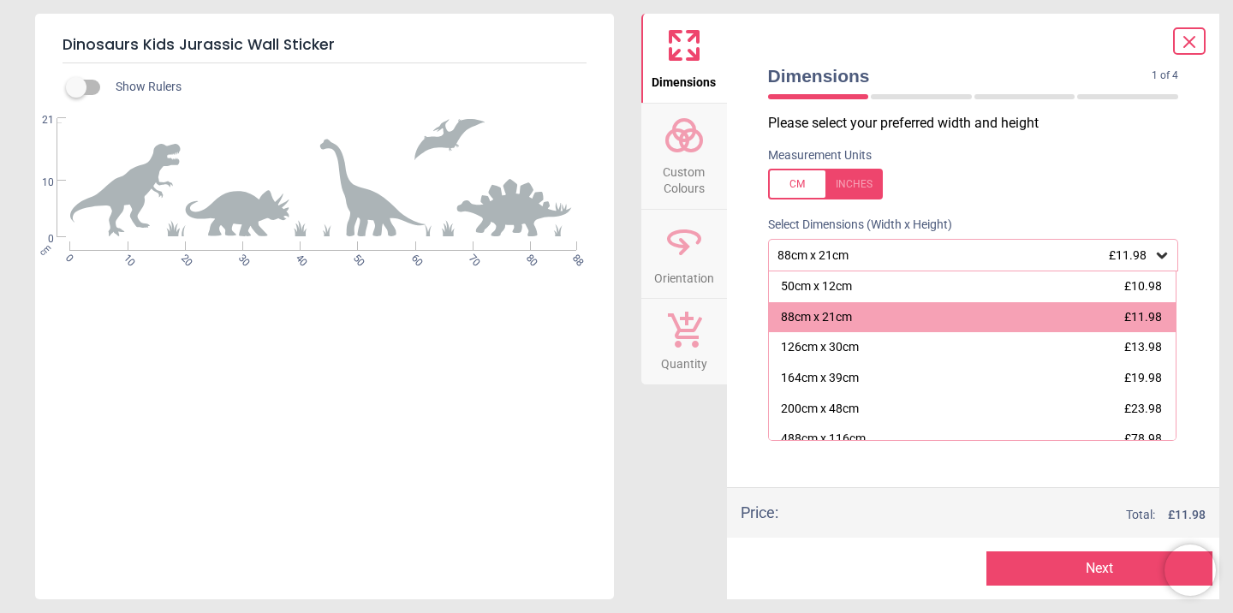
click at [1014, 176] on label at bounding box center [973, 184] width 411 height 31
